Goal: Book appointment/travel/reservation

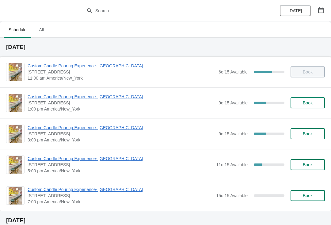
click at [314, 103] on span "Book" at bounding box center [307, 103] width 23 height 5
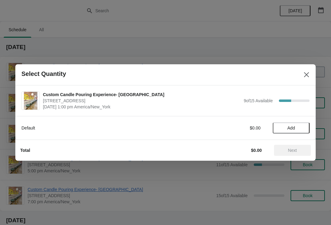
click at [299, 126] on span "Add" at bounding box center [291, 128] width 26 height 5
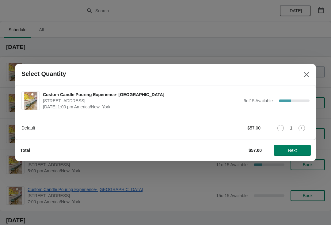
click at [300, 153] on button "Next" at bounding box center [292, 150] width 37 height 11
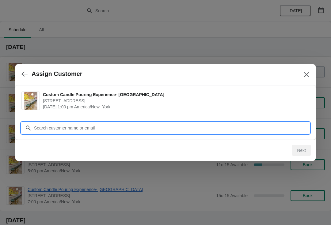
click at [285, 123] on input "Customer" at bounding box center [172, 128] width 276 height 11
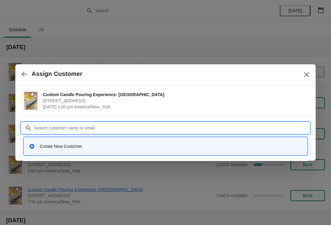
click at [43, 146] on div "Create New Customer" at bounding box center [171, 146] width 262 height 6
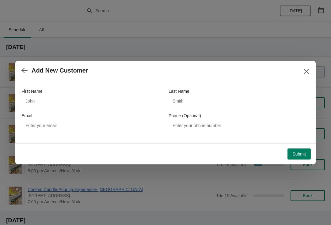
click at [301, 155] on span "Submit" at bounding box center [298, 154] width 13 height 5
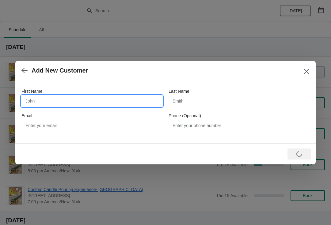
click at [52, 99] on input "First Name" at bounding box center [91, 101] width 141 height 11
click at [87, 105] on input "First Name" at bounding box center [91, 101] width 141 height 11
type input "[PERSON_NAME]"
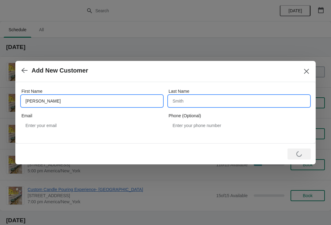
click at [252, 99] on input "Last Name" at bounding box center [239, 101] width 141 height 11
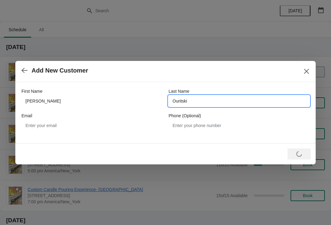
type input "Ouritski"
click at [299, 158] on div "Loading Submit" at bounding box center [299, 154] width 23 height 11
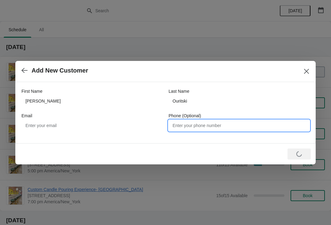
click at [254, 129] on input "Phone (Optional)" at bounding box center [239, 125] width 141 height 11
